Goal: Navigation & Orientation: Find specific page/section

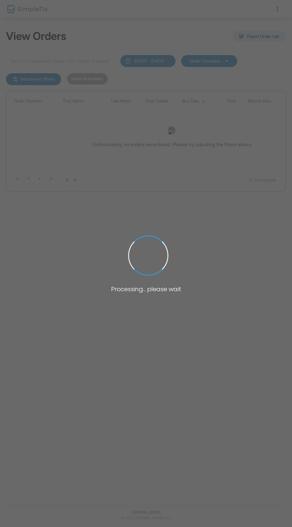
click at [230, 376] on span at bounding box center [146, 263] width 292 height 527
